Goal: Task Accomplishment & Management: Complete application form

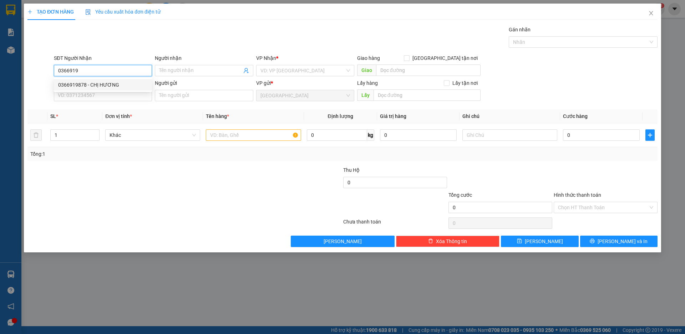
click at [75, 85] on div "0366919878 - CHỊ HƯƠNG" at bounding box center [103, 85] width 90 height 8
type input "0366919878"
type input "CHỊ HƯƠNG"
click at [156, 134] on span "Khác" at bounding box center [153, 135] width 86 height 11
type input "0366919878"
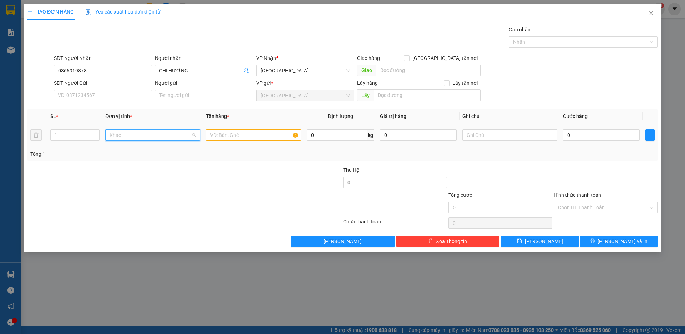
scroll to position [69, 0]
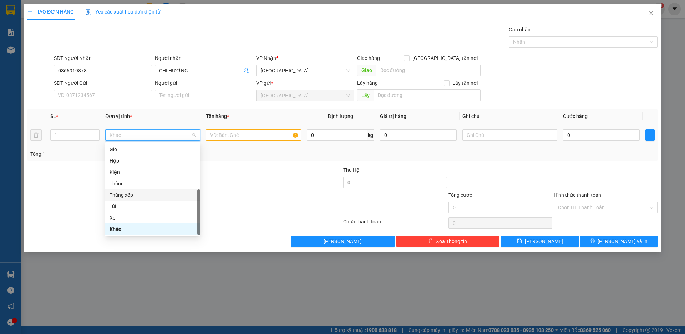
click at [144, 194] on div "Thùng xốp" at bounding box center [153, 195] width 86 height 8
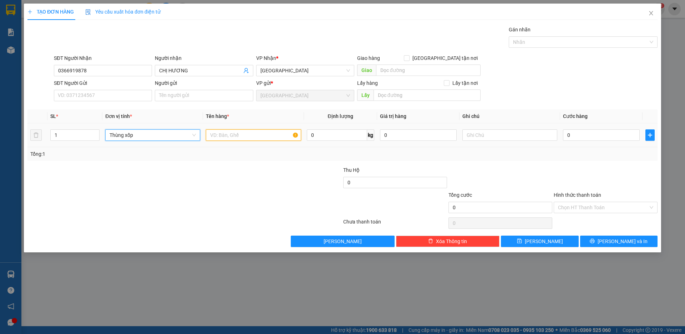
click at [227, 135] on input "text" at bounding box center [253, 135] width 95 height 11
click at [222, 139] on input "THỰC PHẨM" at bounding box center [253, 135] width 95 height 11
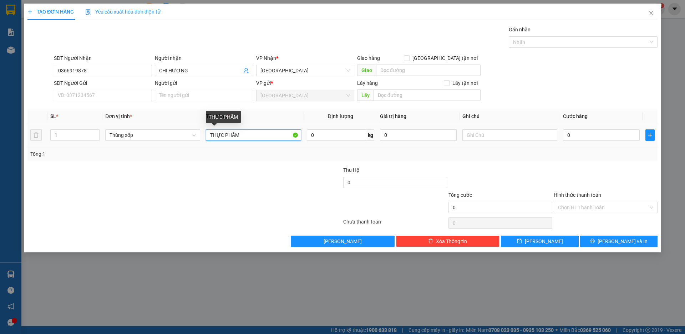
click at [222, 139] on input "THỰC PHẨM" at bounding box center [253, 135] width 95 height 11
type input "[PERSON_NAME]"
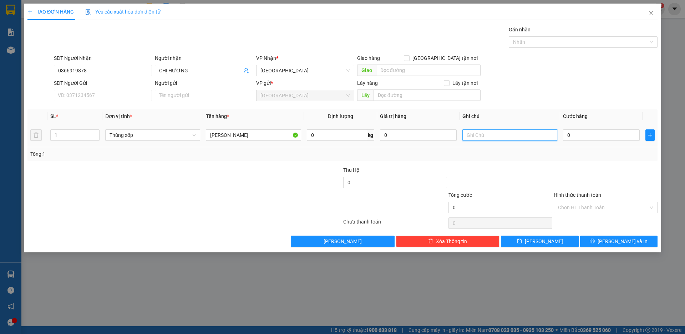
click at [507, 138] on input "text" at bounding box center [510, 135] width 95 height 11
type input "BỂ, VỠ KO CHỊU TRÁCH NHIỆM"
click at [591, 140] on input "0" at bounding box center [601, 135] width 77 height 11
type input "7"
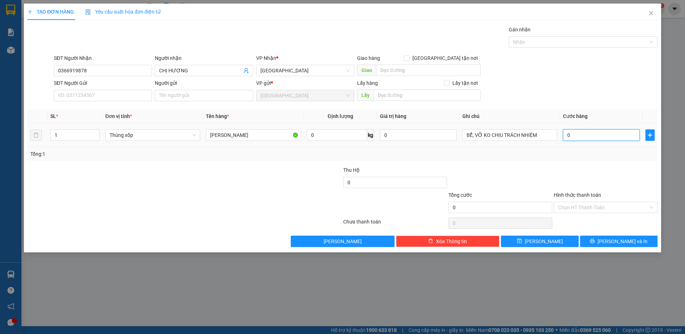
type input "7"
type input "70"
type input "700"
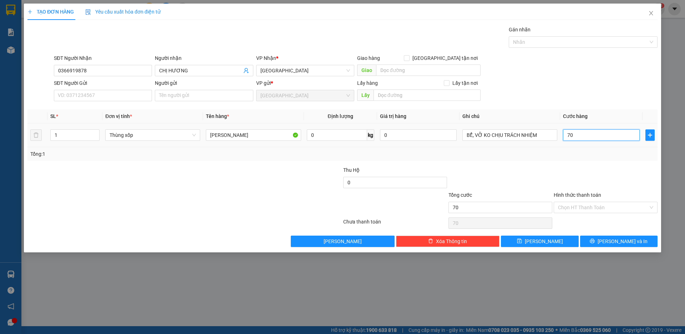
type input "700"
type input "7.000"
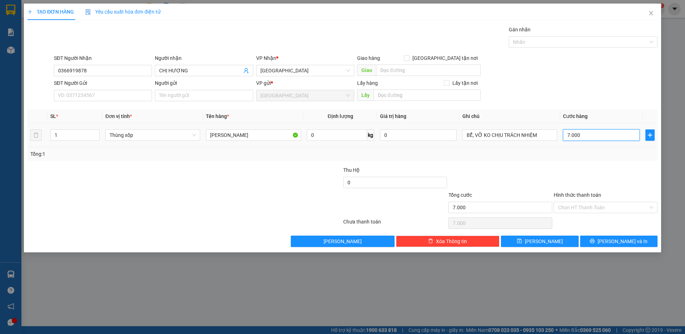
type input "70.000"
click at [618, 243] on span "[PERSON_NAME] và In" at bounding box center [623, 242] width 50 height 8
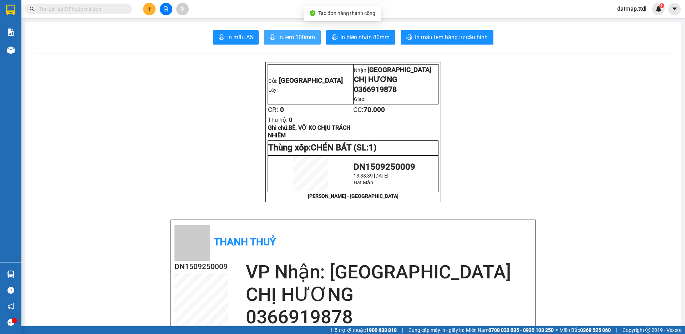
click at [299, 36] on span "In tem 100mm" at bounding box center [296, 37] width 37 height 9
